Goal: Navigation & Orientation: Find specific page/section

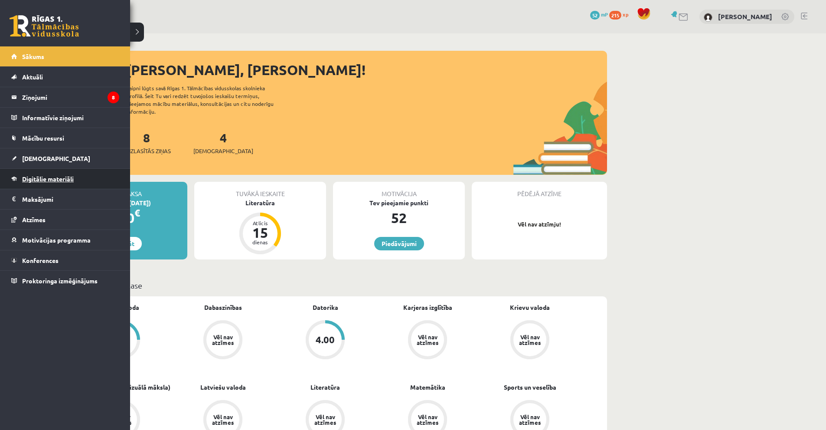
click at [78, 177] on link "Digitālie materiāli" at bounding box center [65, 179] width 108 height 20
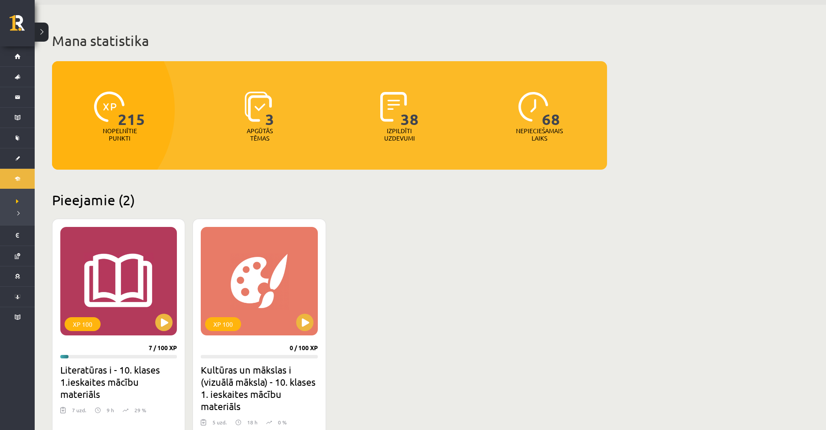
scroll to position [130, 0]
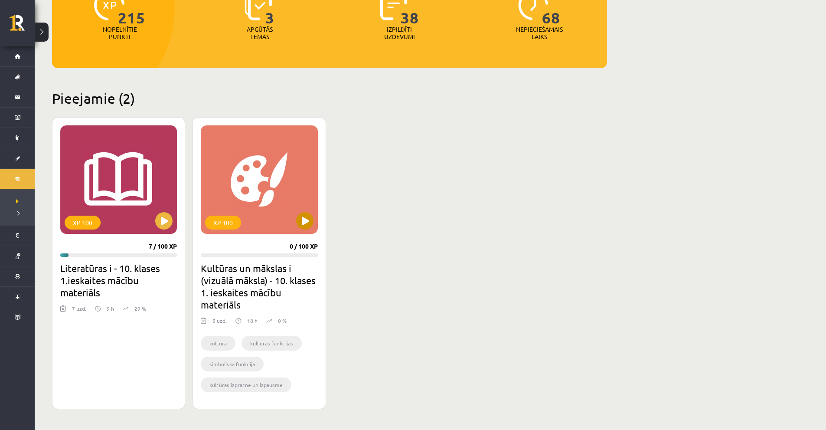
click at [307, 211] on div "XP 100" at bounding box center [259, 179] width 117 height 108
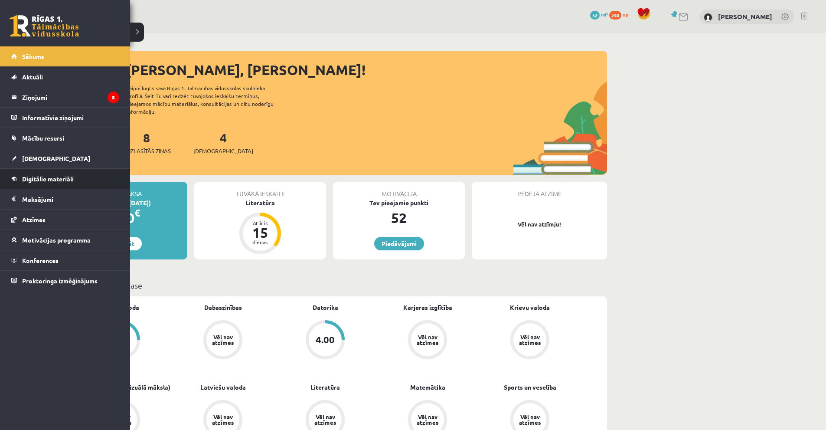
click at [58, 178] on span "Digitālie materiāli" at bounding box center [48, 179] width 52 height 8
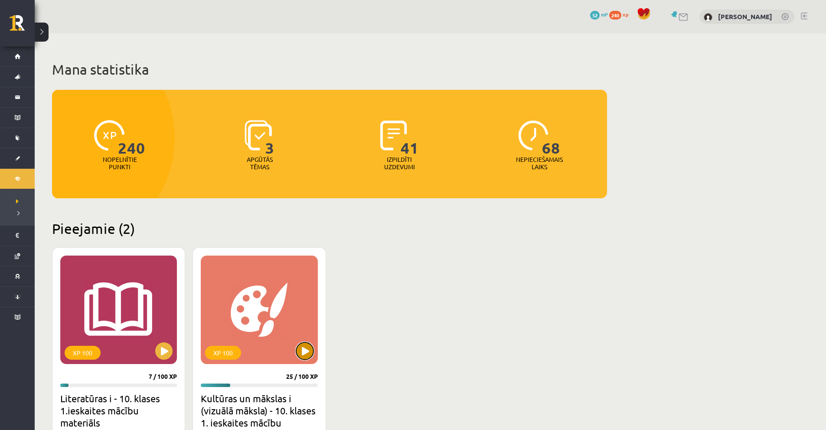
click at [303, 350] on button at bounding box center [304, 350] width 17 height 17
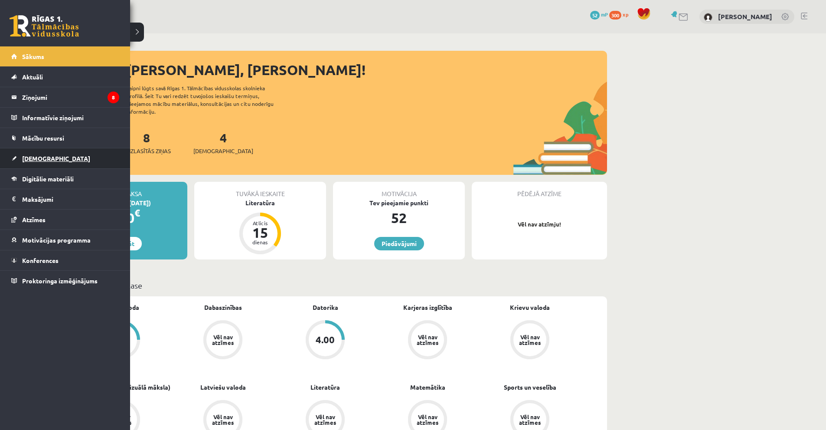
click at [43, 157] on span "[DEMOGRAPHIC_DATA]" at bounding box center [56, 158] width 68 height 8
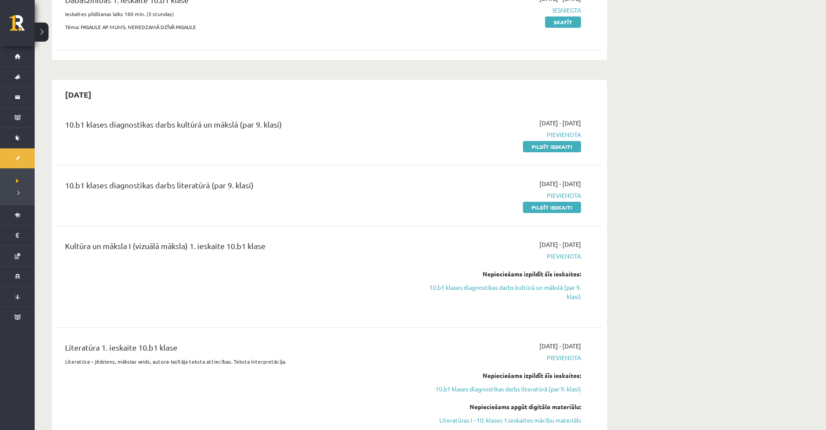
scroll to position [87, 0]
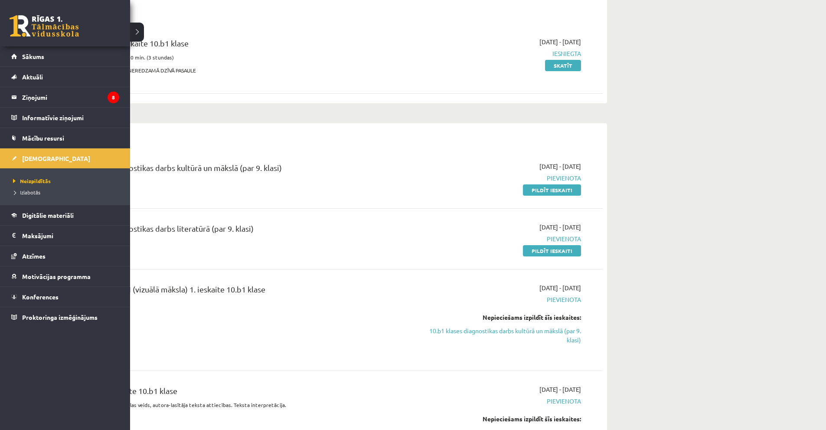
click at [27, 26] on link at bounding box center [44, 26] width 69 height 22
